Goal: Transaction & Acquisition: Purchase product/service

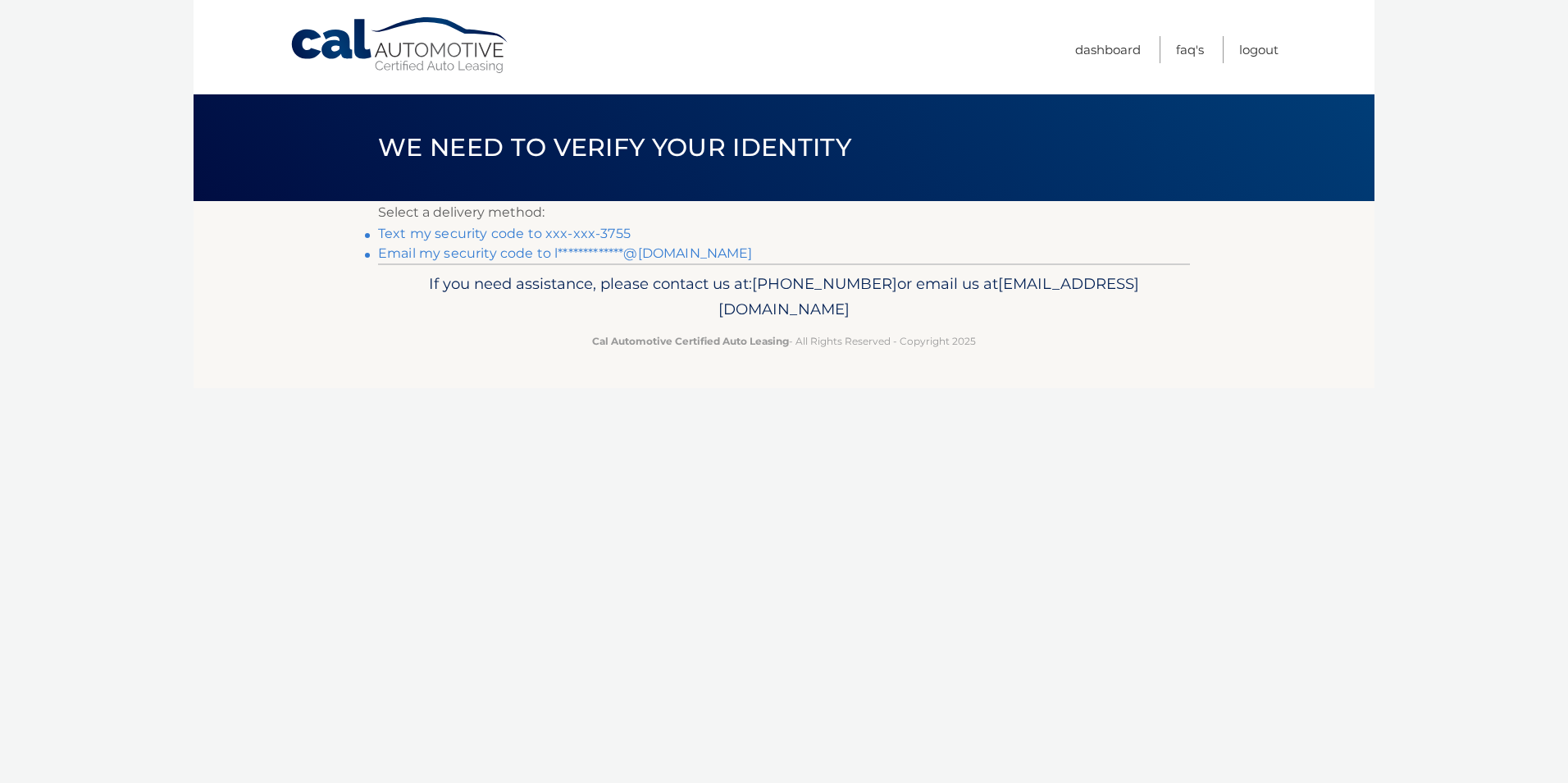
click at [609, 234] on link "Text my security code to xxx-xxx-3755" at bounding box center [503, 233] width 252 height 16
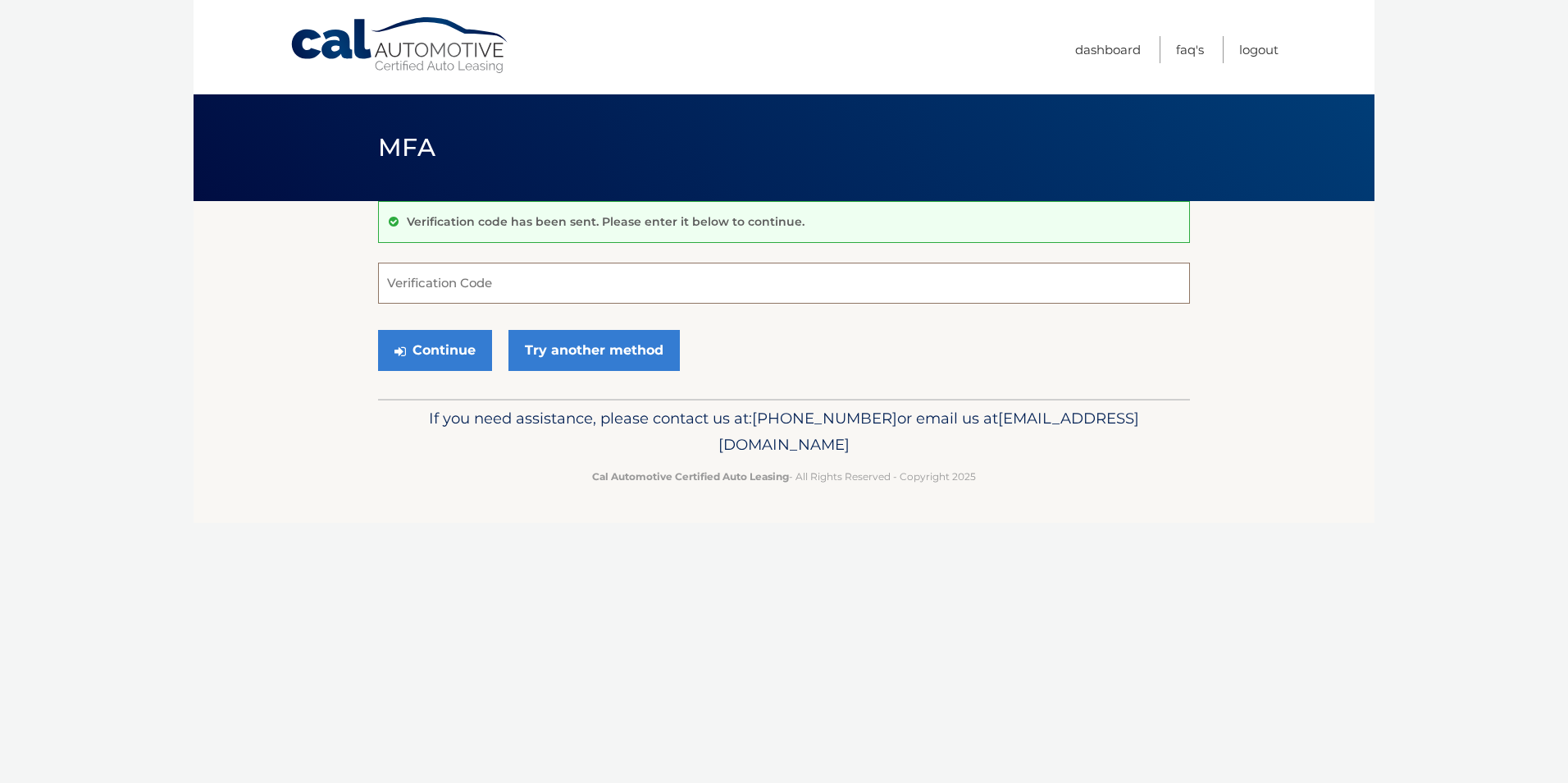
click at [473, 280] on input "Verification Code" at bounding box center [784, 282] width 811 height 41
type input "039311"
click at [423, 346] on button "Continue" at bounding box center [435, 350] width 114 height 41
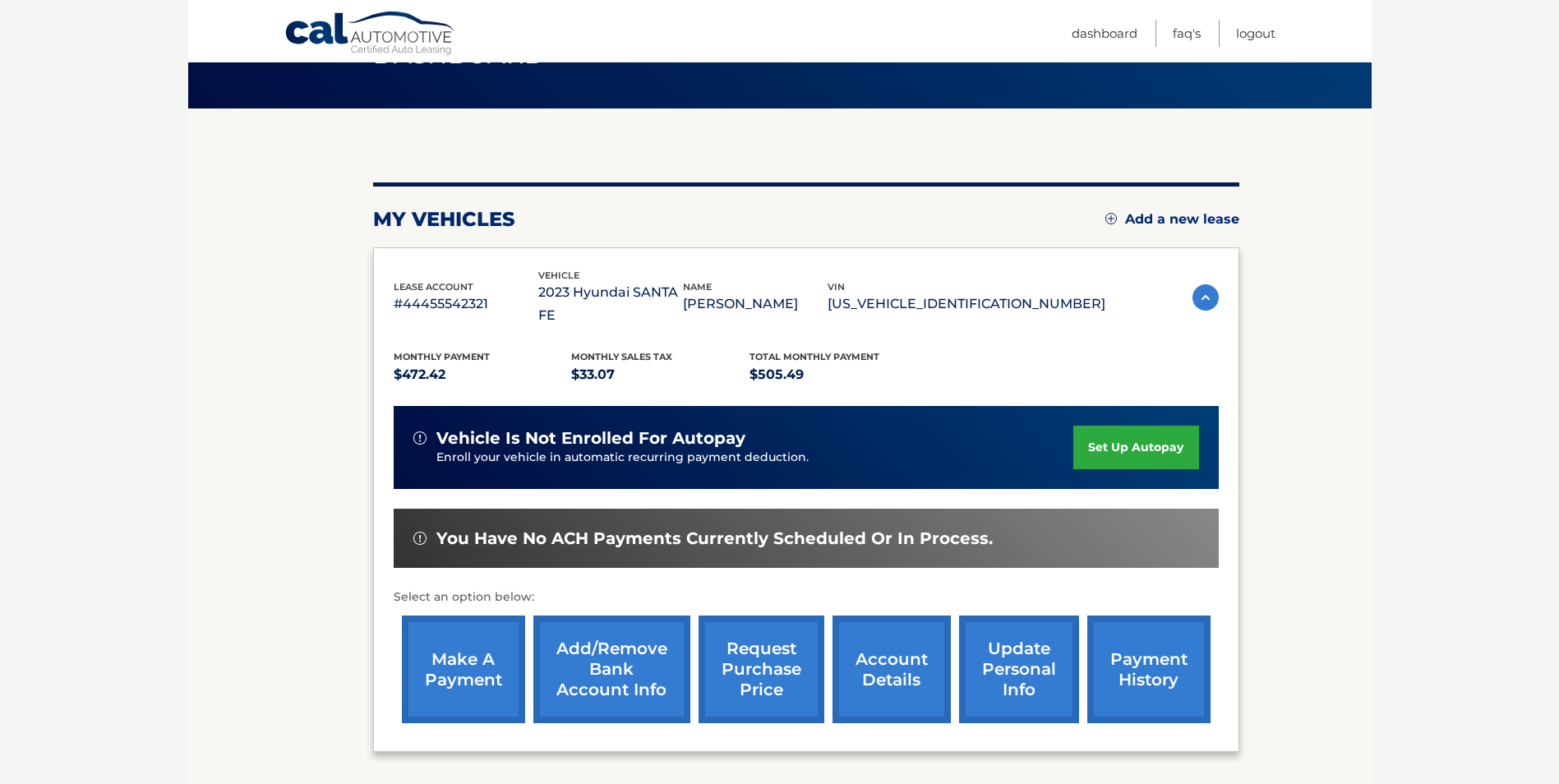
scroll to position [130, 0]
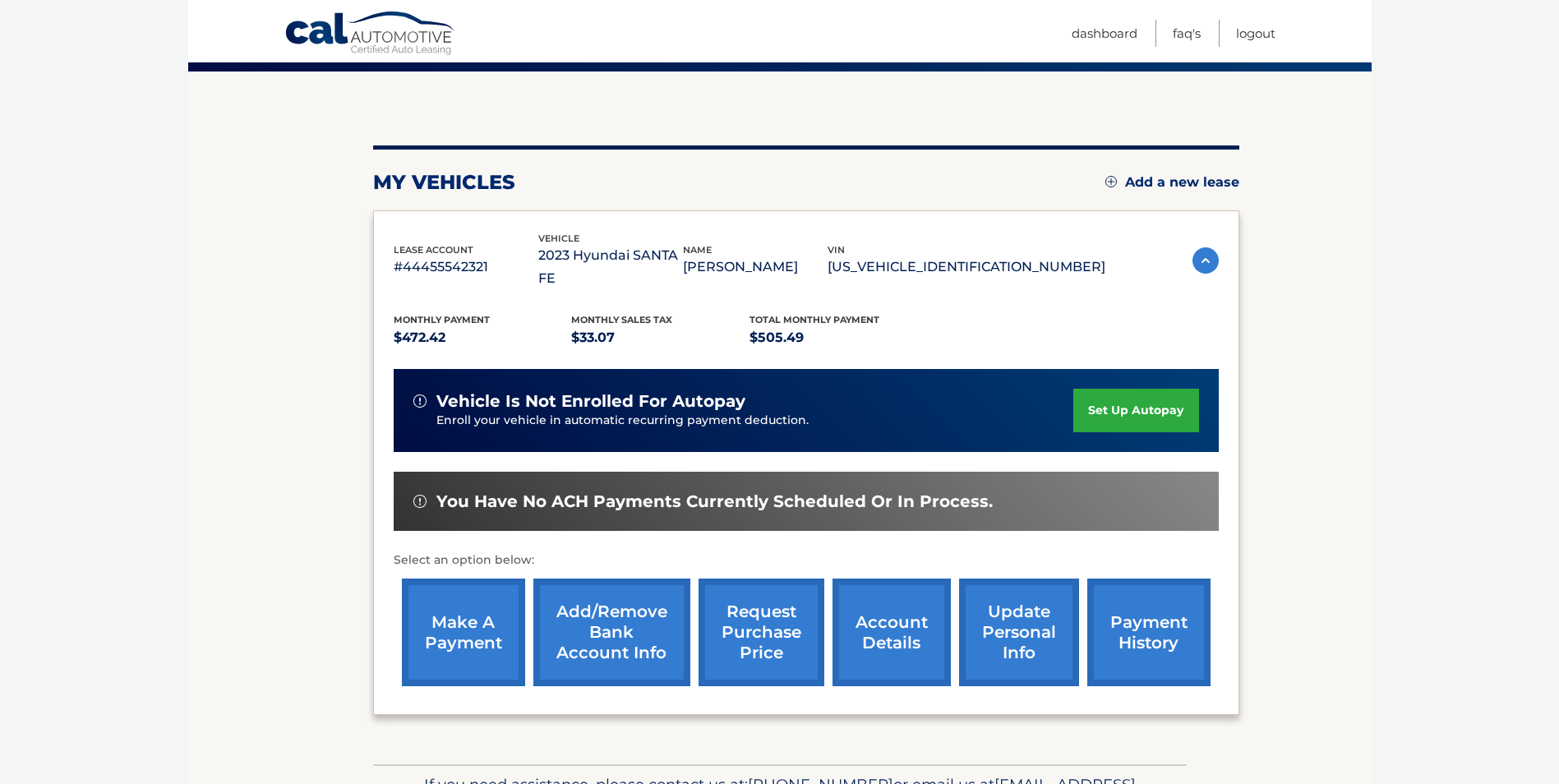
click at [472, 618] on link "make a payment" at bounding box center [463, 632] width 123 height 108
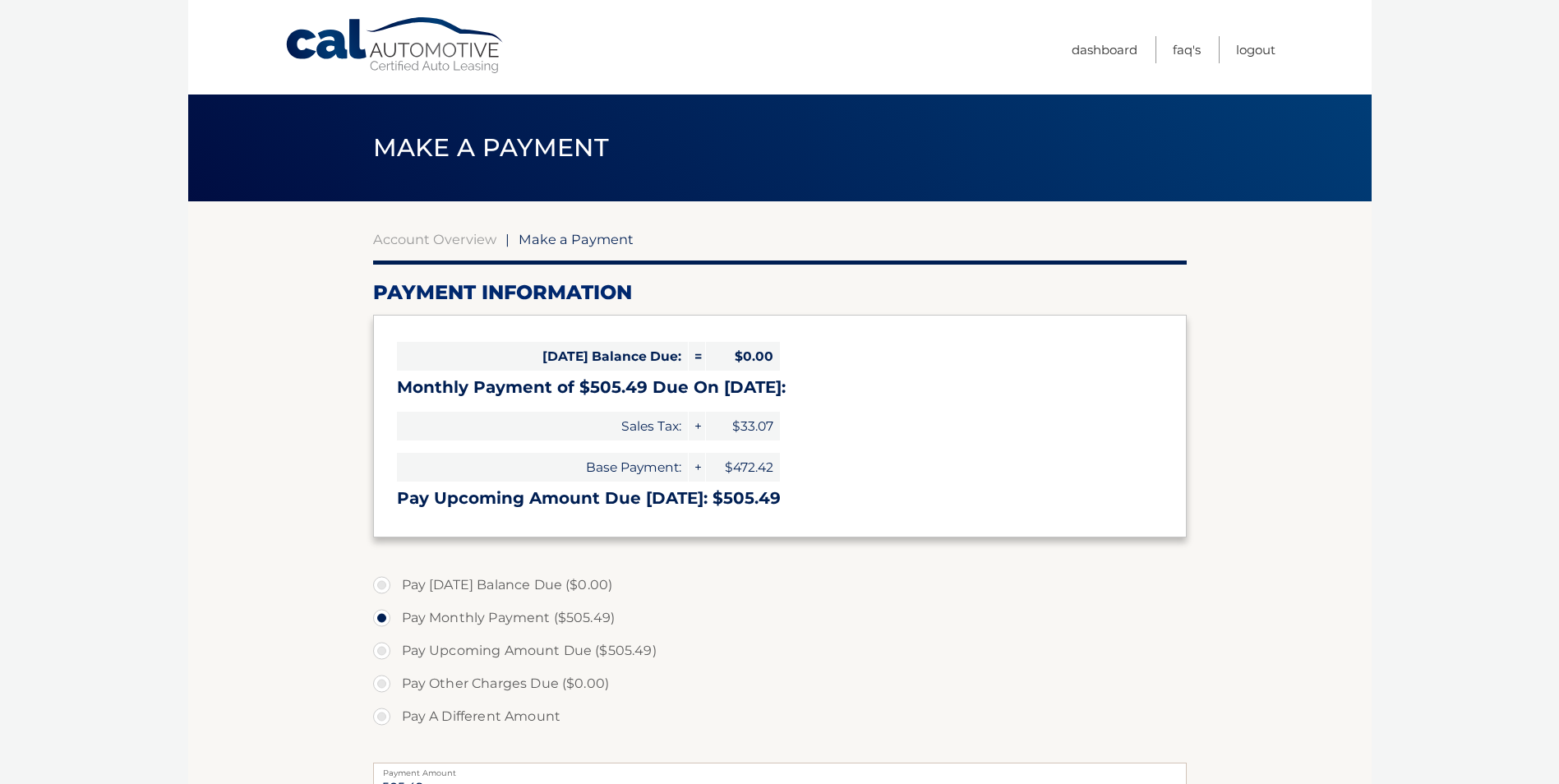
select select "OGZhMzhjMzgtOWM2Ni00Yzk3LTliMzgtZTFlMjY5MzAzNDdh"
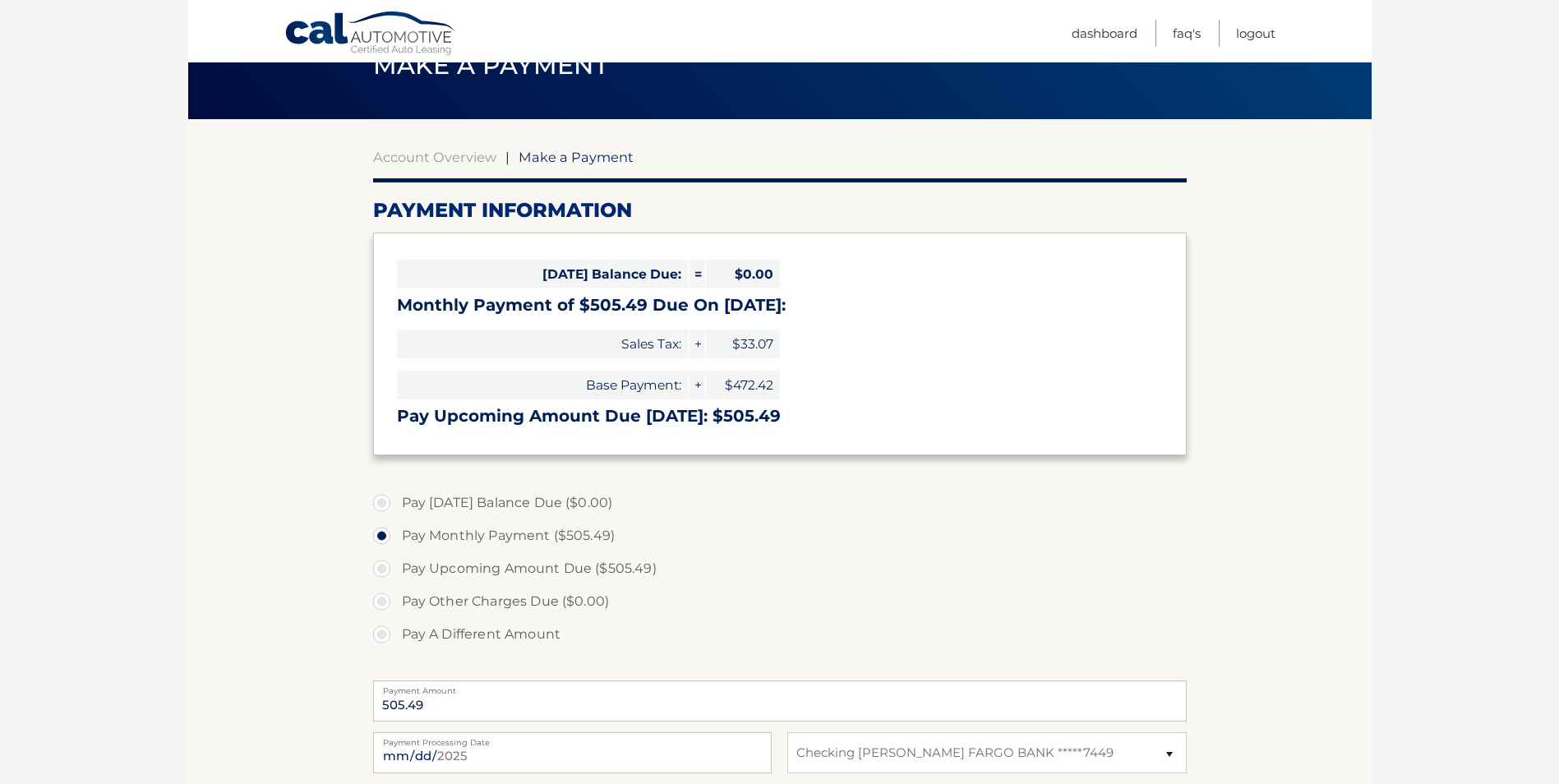
scroll to position [164, 0]
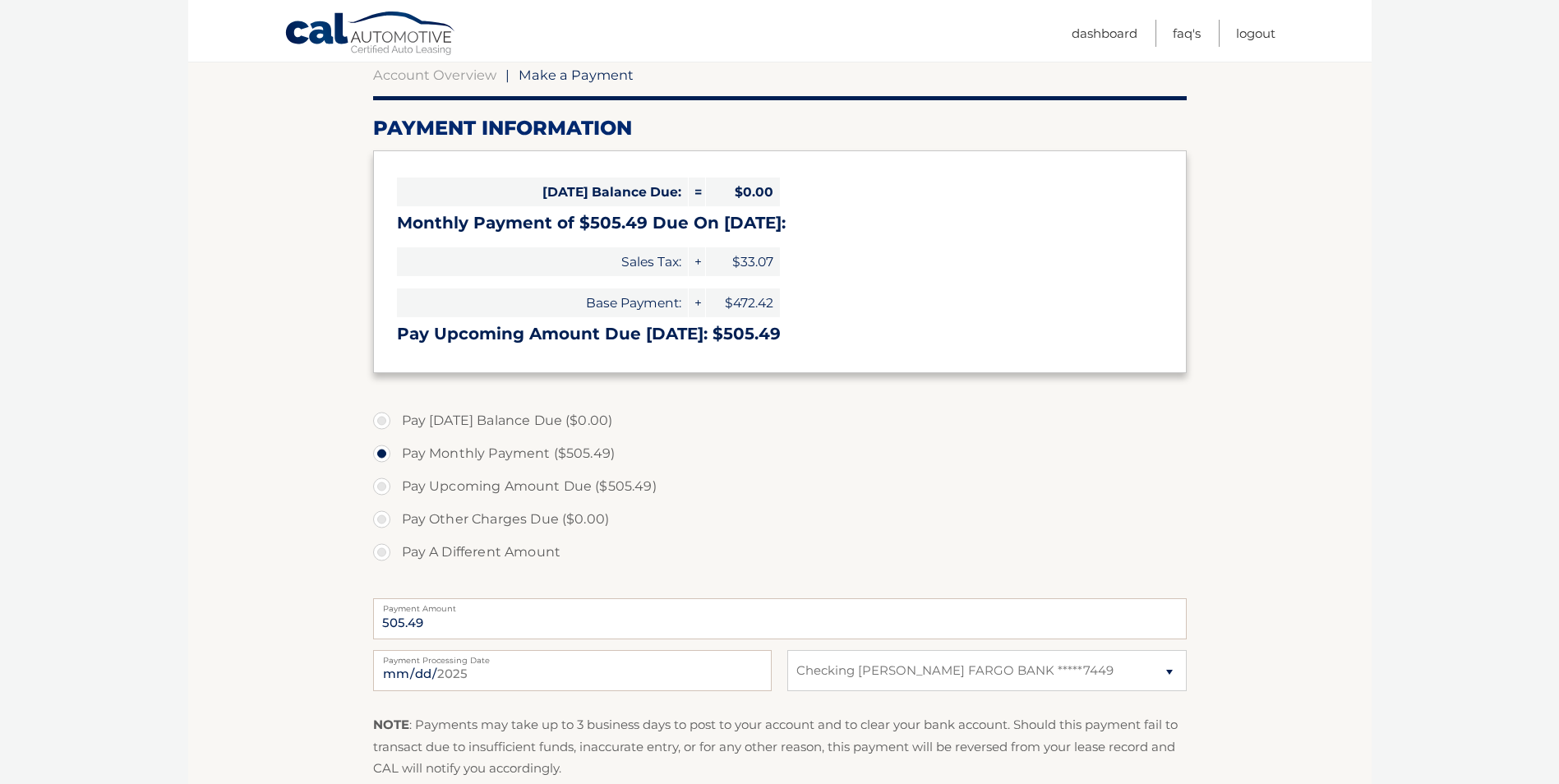
click at [382, 491] on label "Pay Upcoming Amount Due ($505.49)" at bounding box center [780, 485] width 813 height 33
click at [382, 491] on input "Pay Upcoming Amount Due ($505.49)" at bounding box center [388, 482] width 16 height 26
radio input "true"
click at [378, 450] on label "Pay Monthly Payment ($505.49)" at bounding box center [780, 453] width 813 height 33
click at [380, 450] on input "Pay Monthly Payment ($505.49)" at bounding box center [388, 450] width 16 height 26
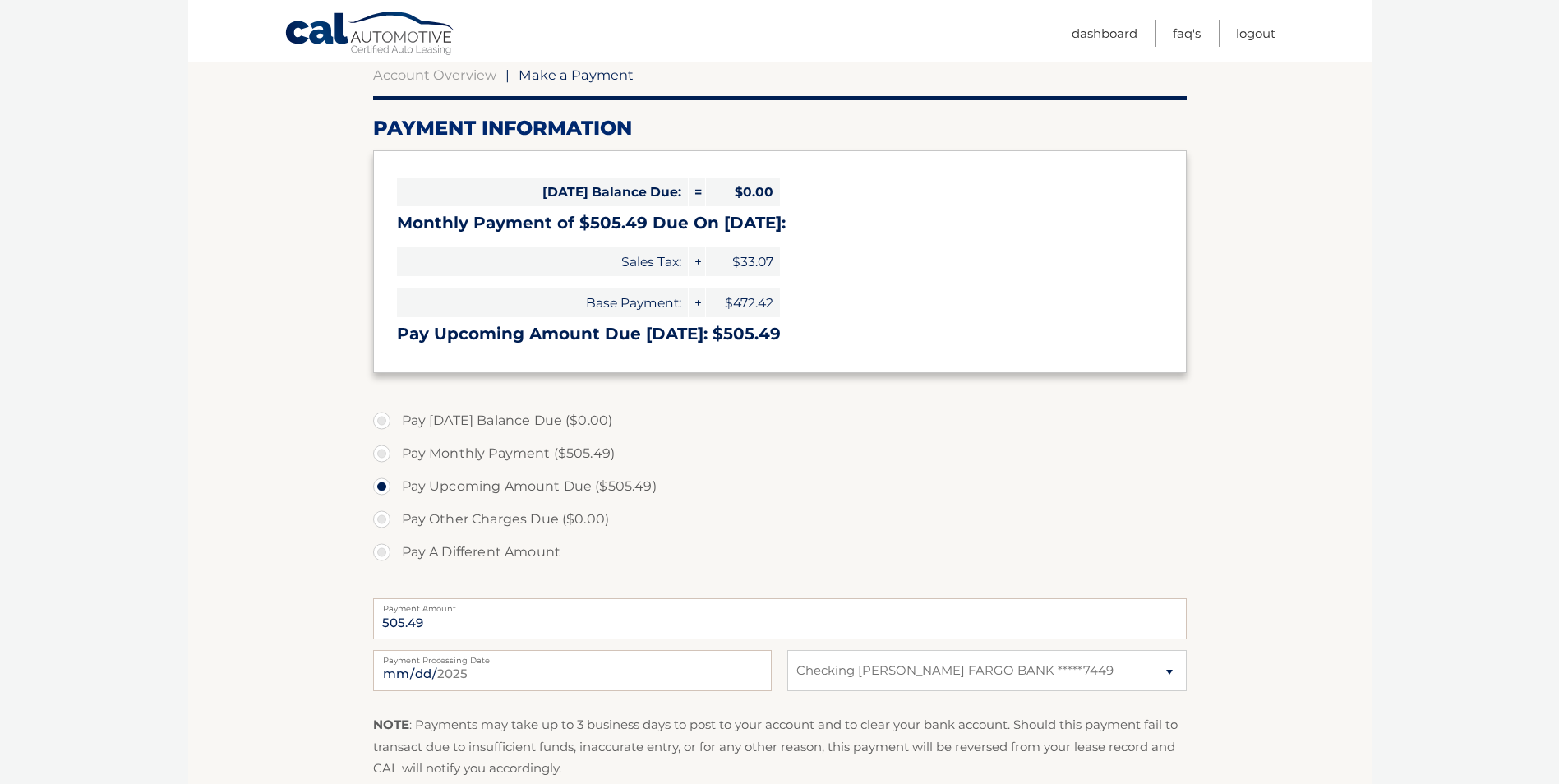
radio input "true"
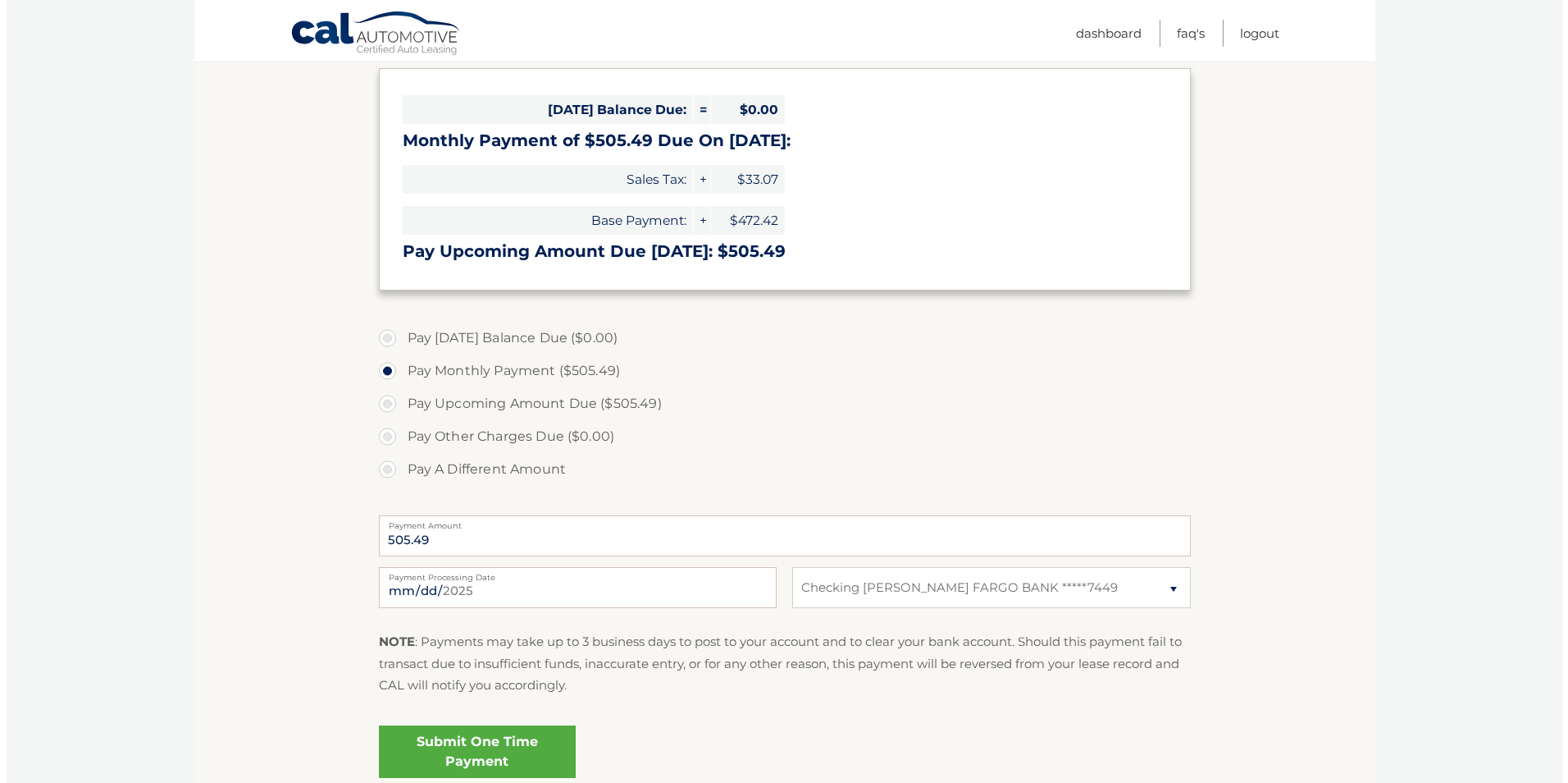
scroll to position [328, 0]
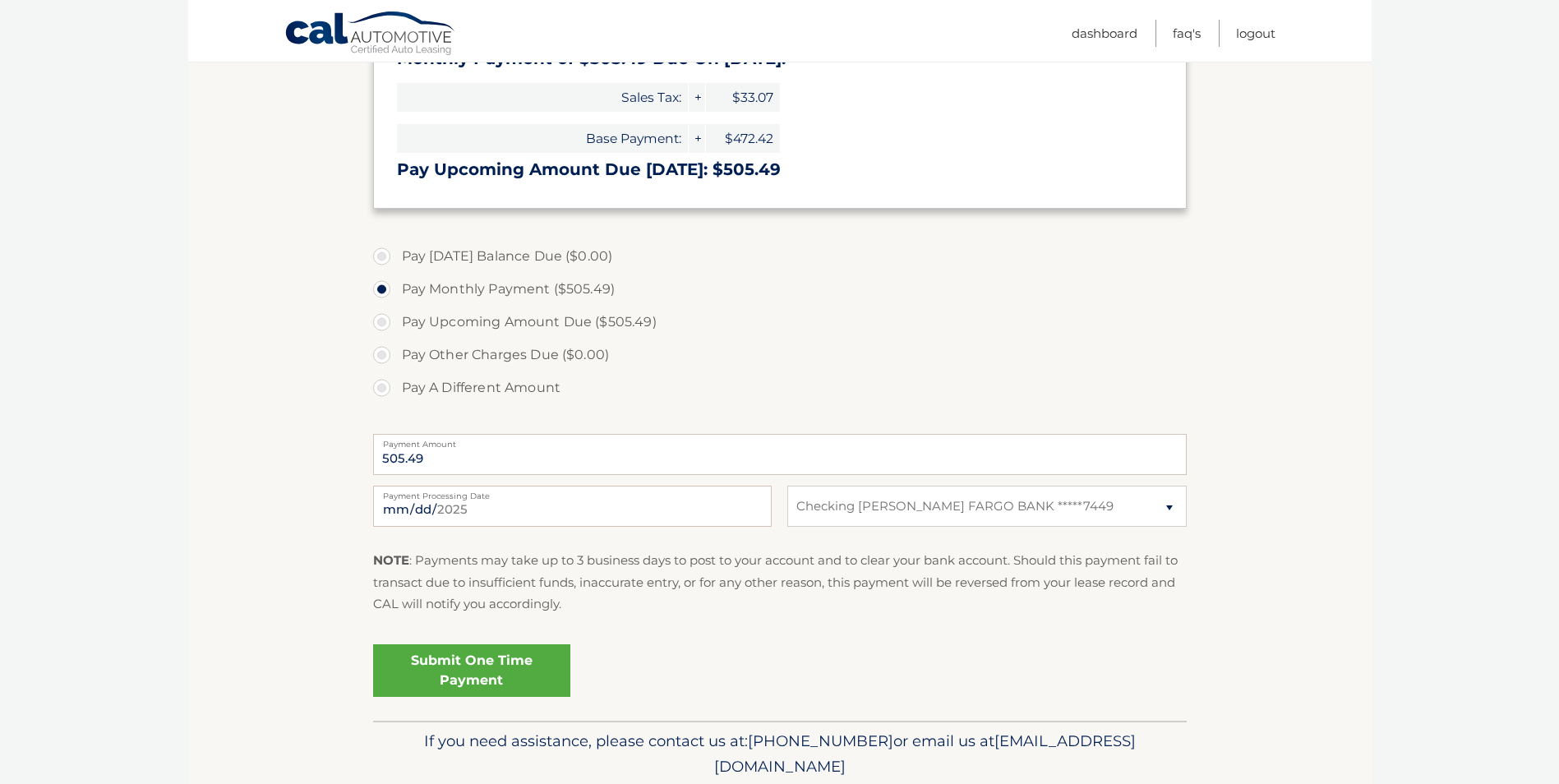
click at [482, 670] on link "Submit One Time Payment" at bounding box center [471, 670] width 197 height 53
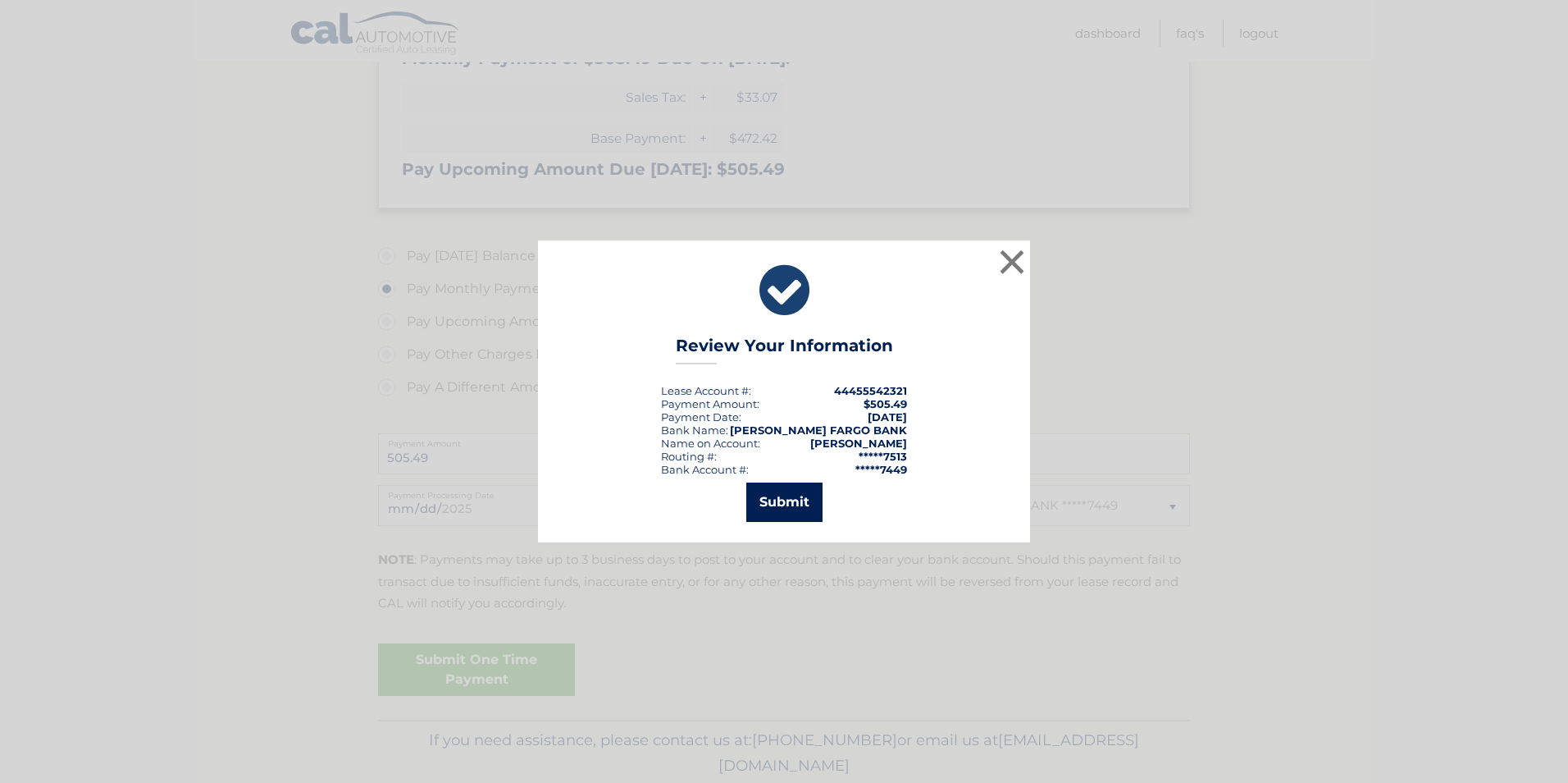
click at [766, 508] on button "Submit" at bounding box center [784, 502] width 76 height 39
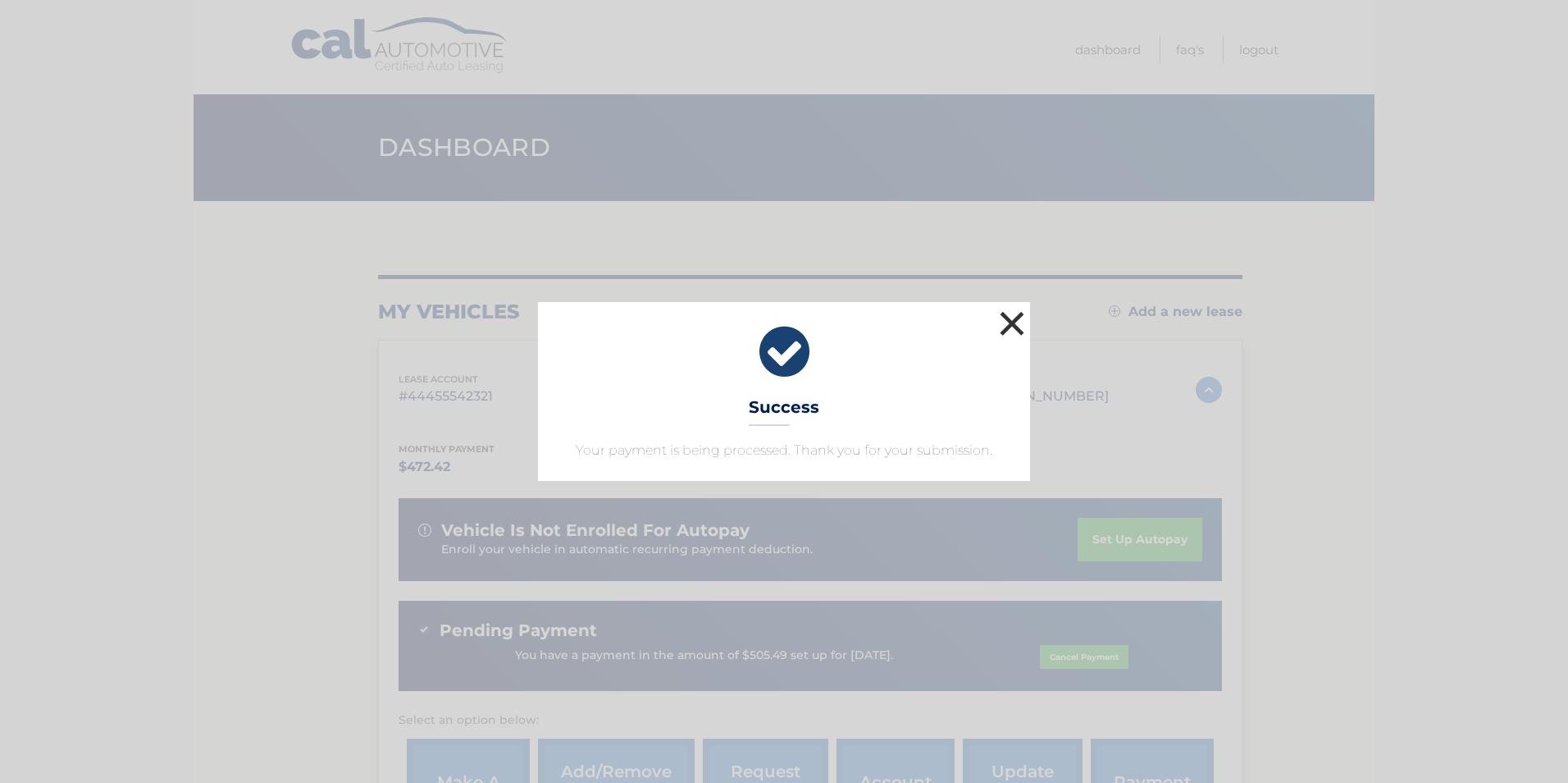
click at [1010, 324] on button "×" at bounding box center [1011, 323] width 33 height 33
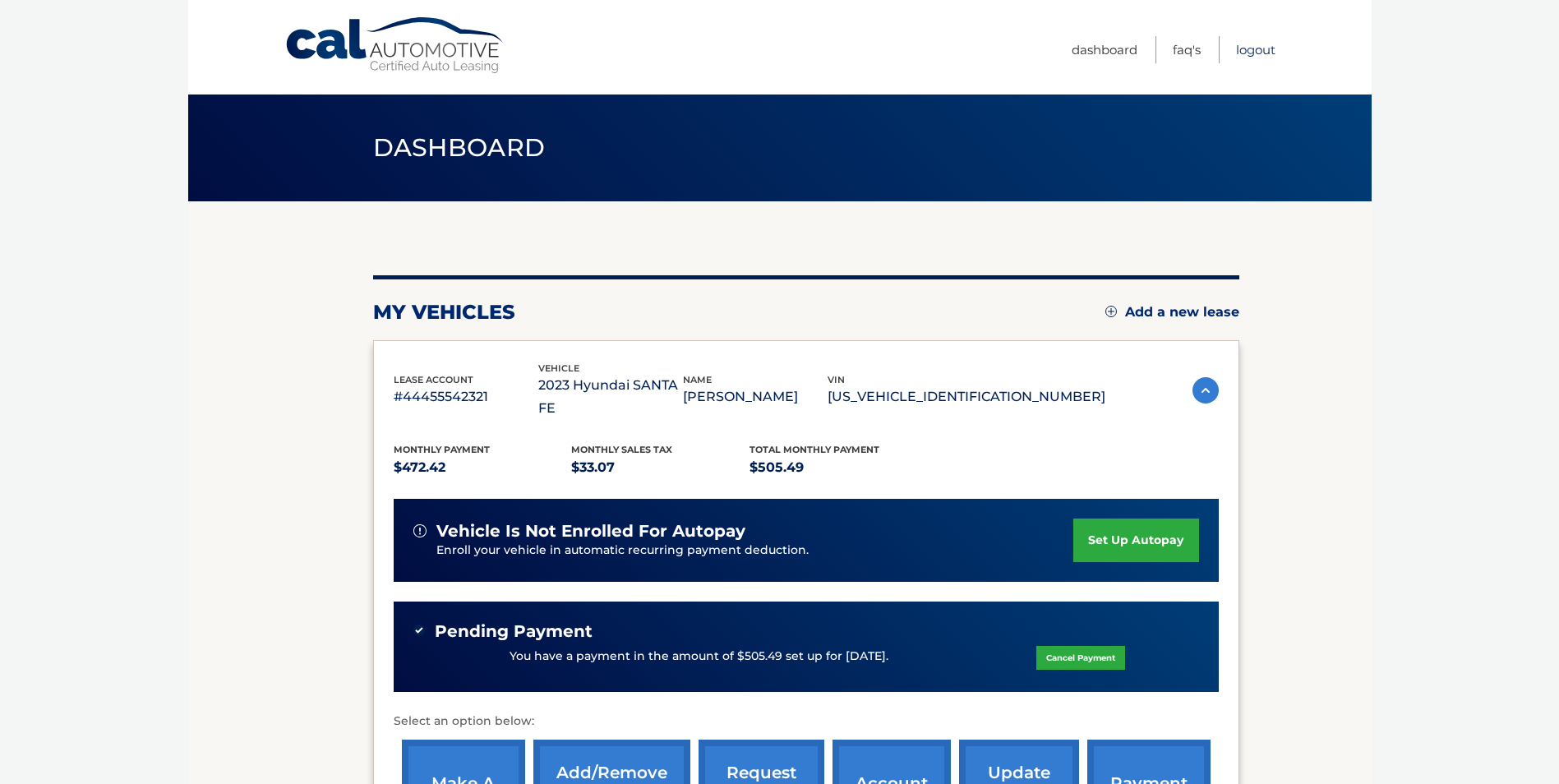
click at [1252, 53] on link "Logout" at bounding box center [1255, 49] width 39 height 27
